Goal: Information Seeking & Learning: Learn about a topic

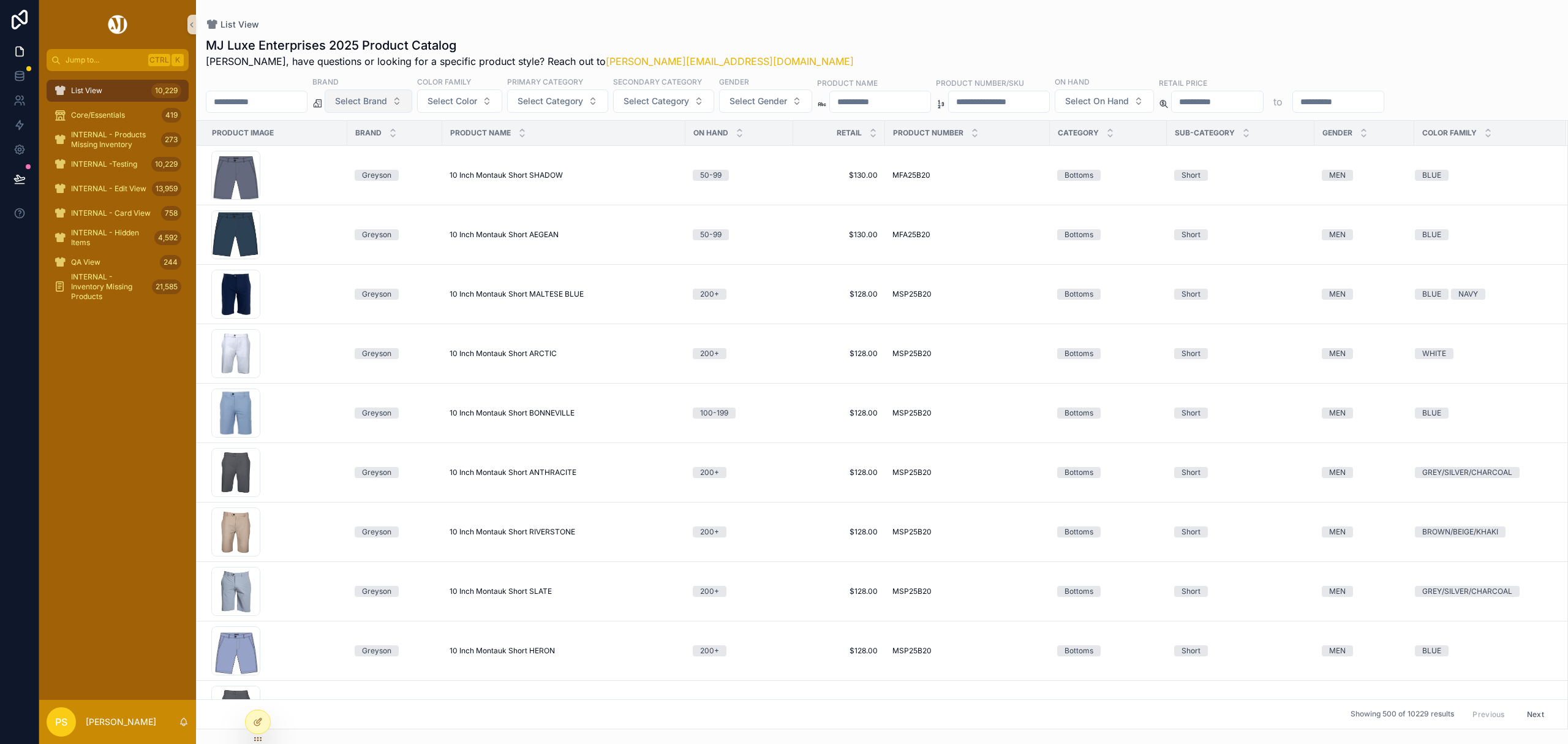
drag, startPoint x: 260, startPoint y: 46, endPoint x: 414, endPoint y: 104, distance: 164.6
click at [388, 104] on span "Select Brand" at bounding box center [361, 101] width 52 height 12
click at [356, 310] on div "G/Fore" at bounding box center [400, 308] width 147 height 20
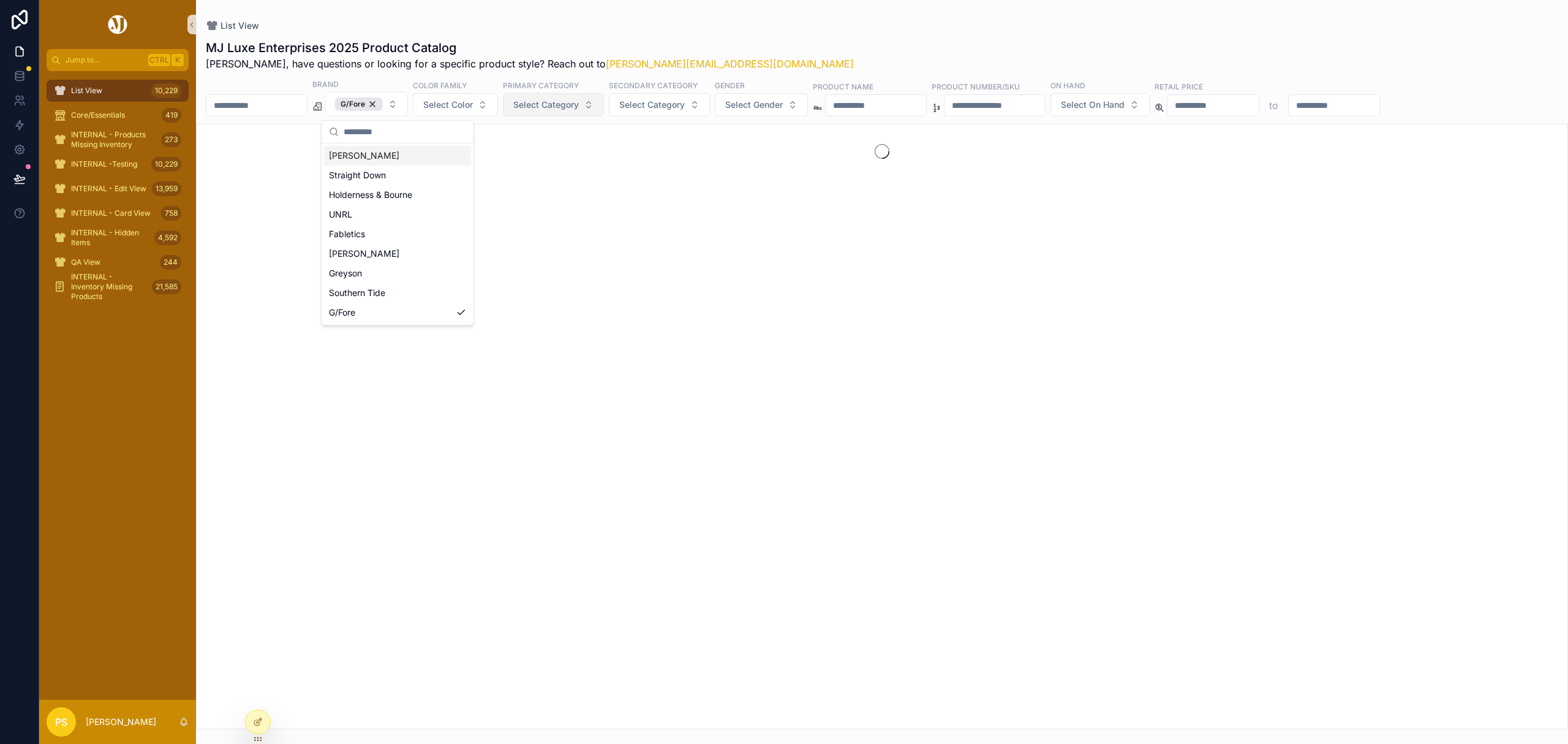
click at [579, 104] on span "Select Category" at bounding box center [546, 105] width 65 height 12
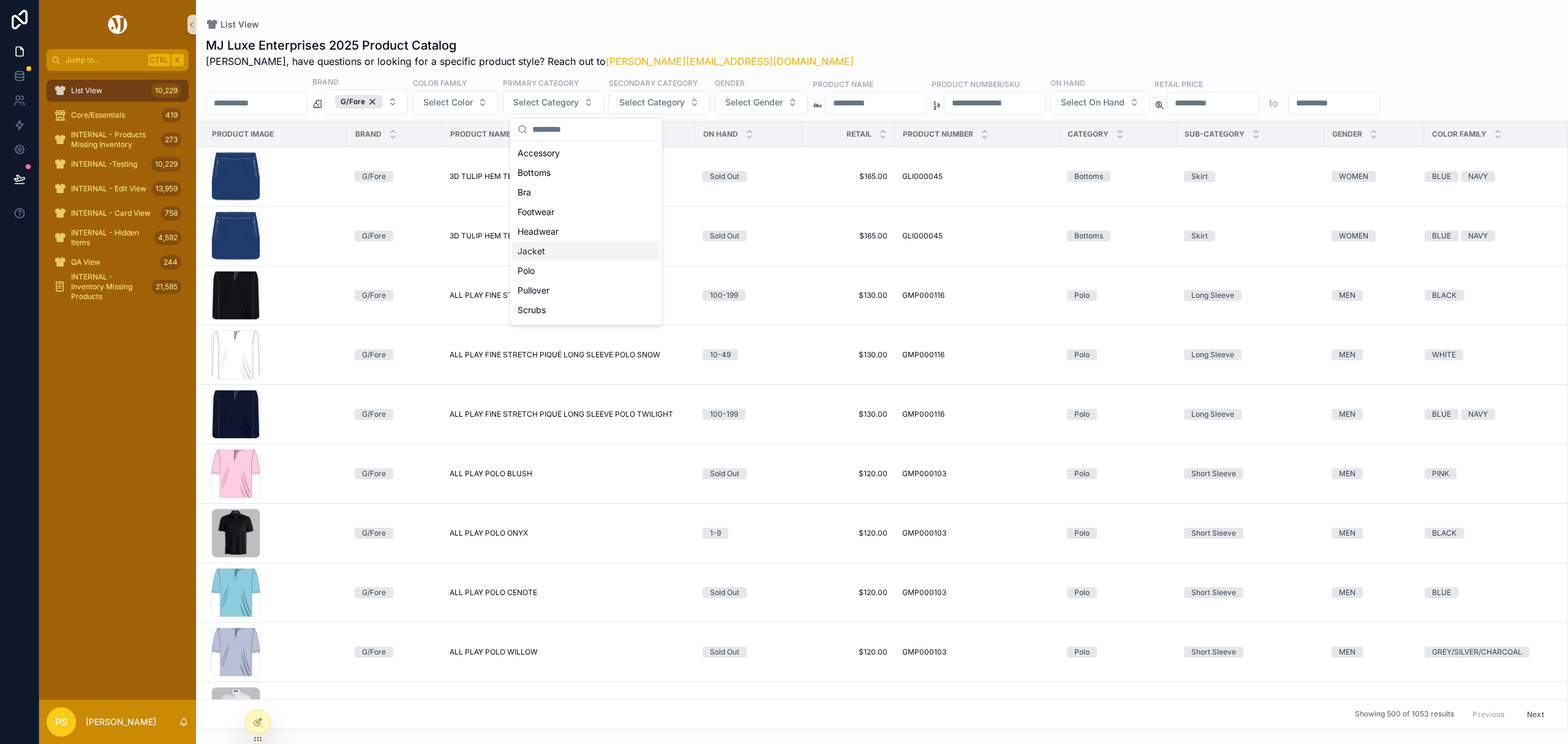
click at [561, 229] on div "Headwear" at bounding box center [586, 232] width 147 height 20
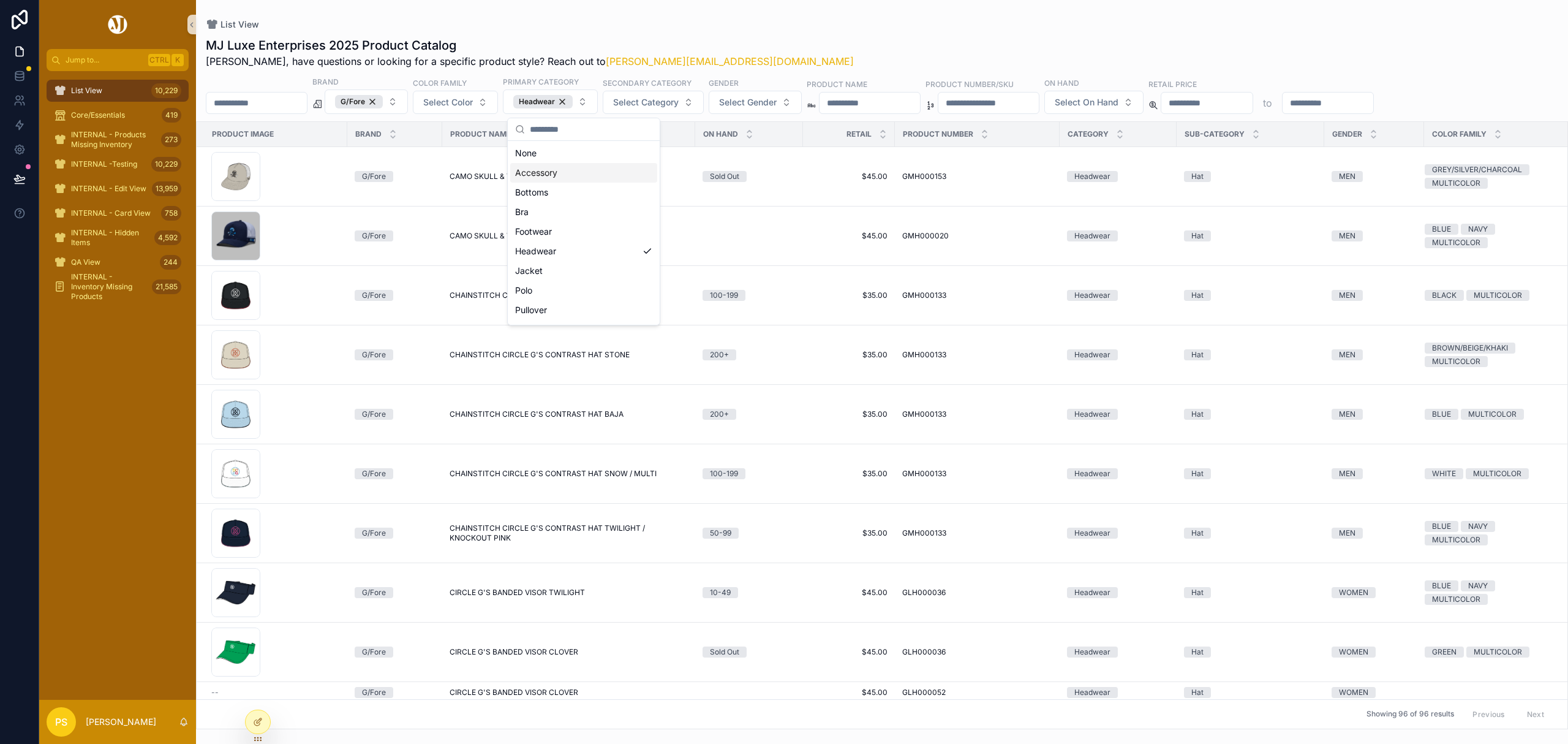
click at [298, 95] on input "scrollable content" at bounding box center [256, 103] width 100 height 17
type input "*****"
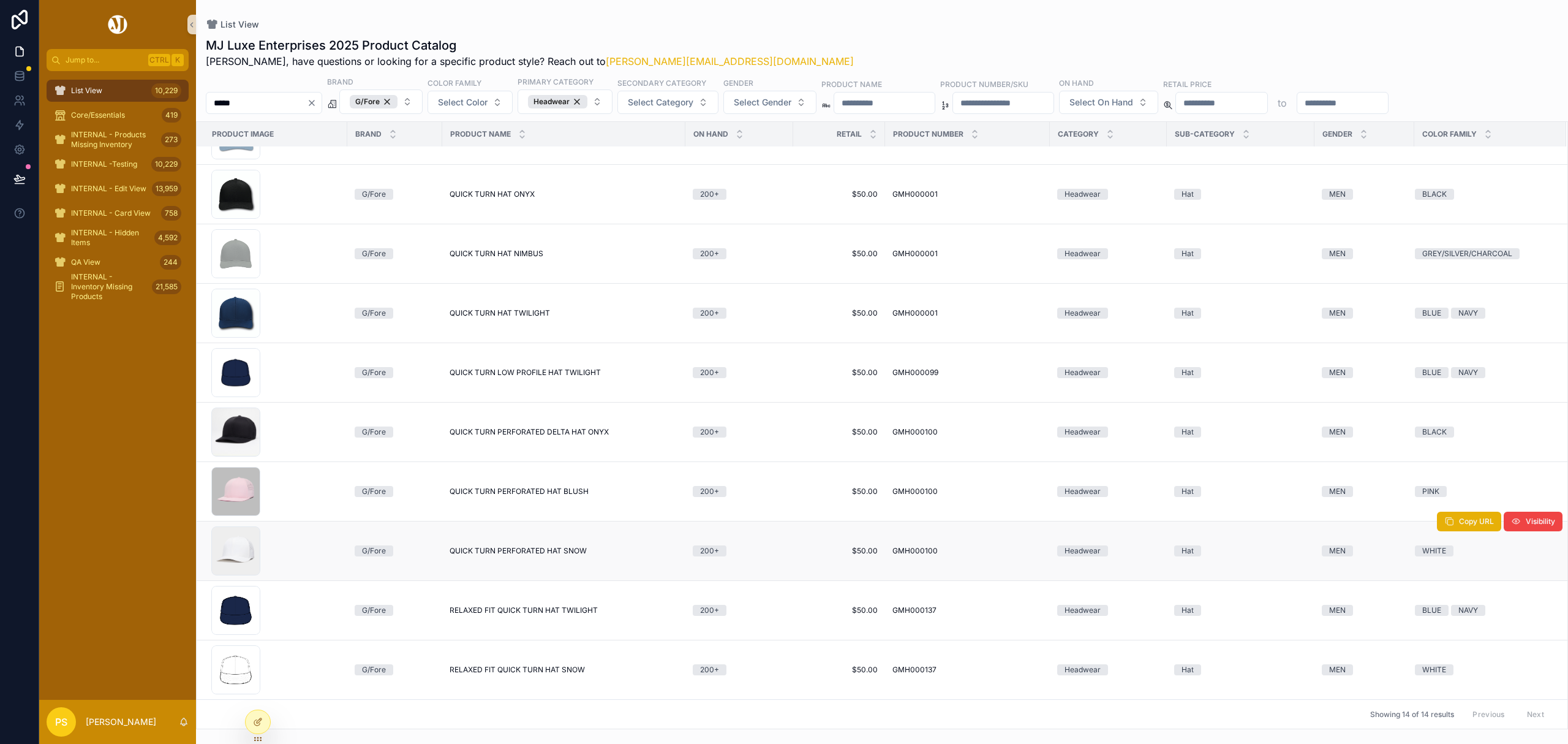
scroll to position [294, 0]
